Goal: Task Accomplishment & Management: Use online tool/utility

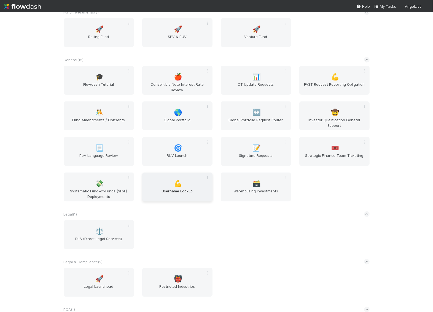
scroll to position [570, 0]
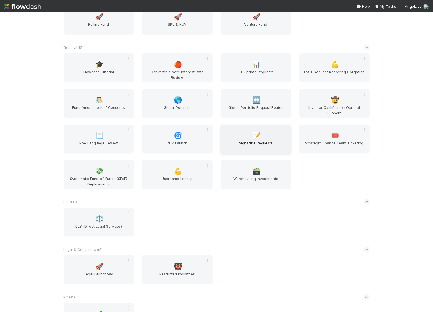
click at [250, 145] on span "Signature Requests" at bounding box center [256, 145] width 66 height 11
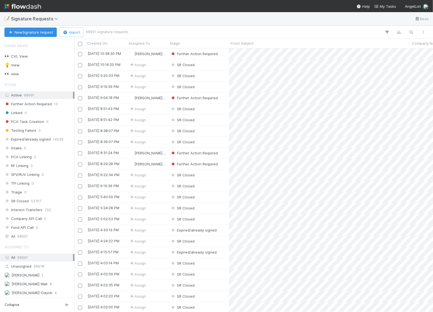
scroll to position [263, 358]
click at [34, 281] on span "[PERSON_NAME] Wall" at bounding box center [25, 283] width 43 height 7
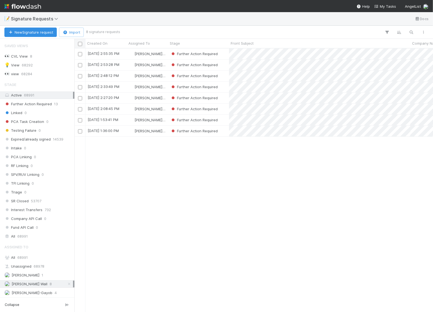
scroll to position [263, 358]
click at [80, 47] on div at bounding box center [79, 43] width 11 height 9
click at [80, 41] on div at bounding box center [80, 43] width 8 height 6
click at [80, 44] on input "checkbox" at bounding box center [80, 44] width 4 height 4
checkbox input "true"
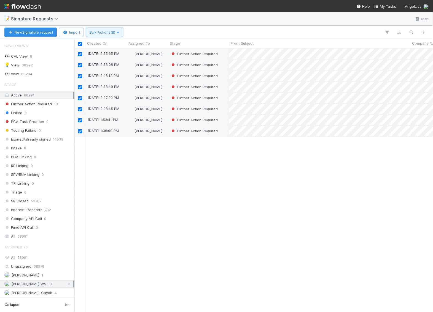
click at [99, 31] on span "Bulk Actions (8)" at bounding box center [105, 32] width 30 height 4
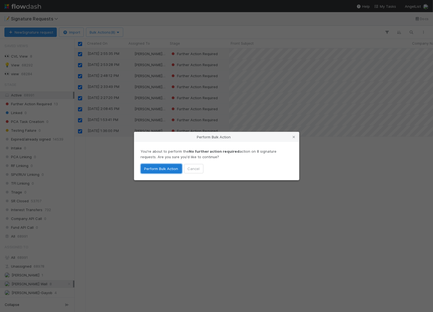
click at [164, 167] on button "Perform Bulk Action" at bounding box center [161, 168] width 41 height 9
